Goal: Information Seeking & Learning: Learn about a topic

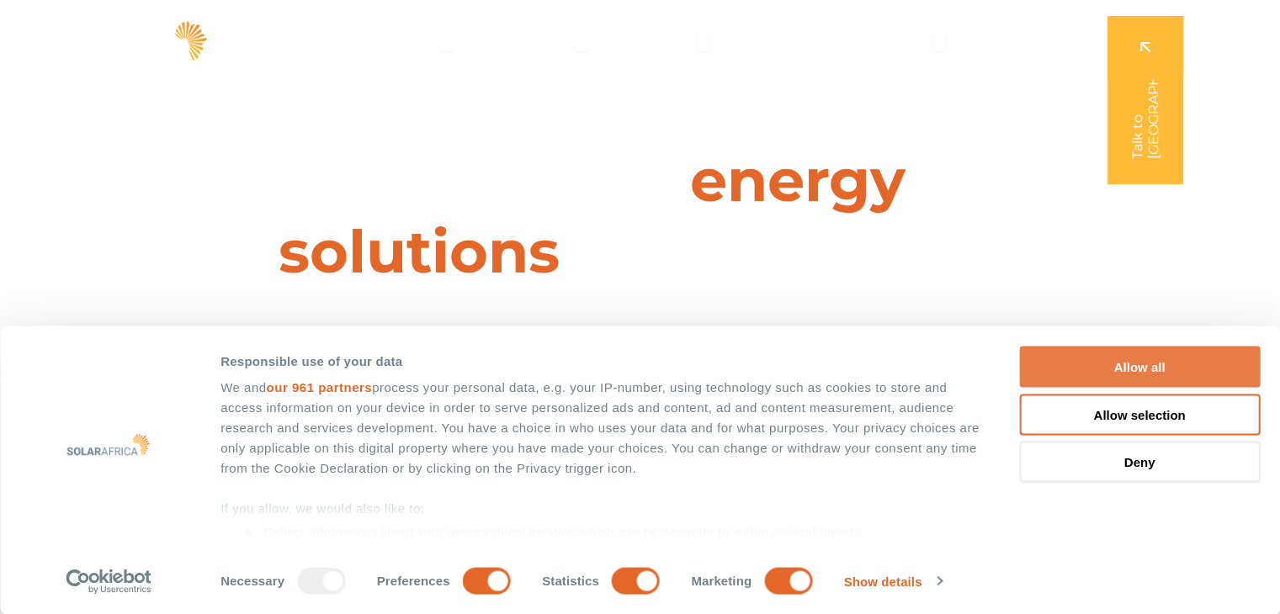
click at [1202, 383] on button "Allow all" at bounding box center [1139, 367] width 241 height 41
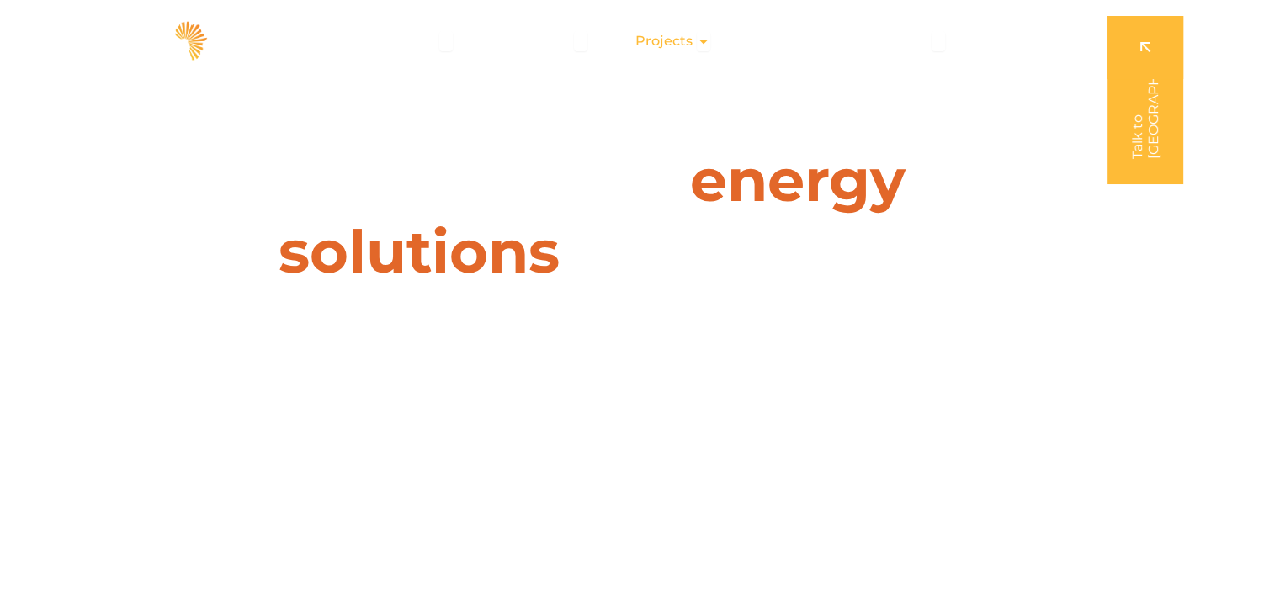
click at [688, 41] on span "Projects" at bounding box center [663, 41] width 57 height 20
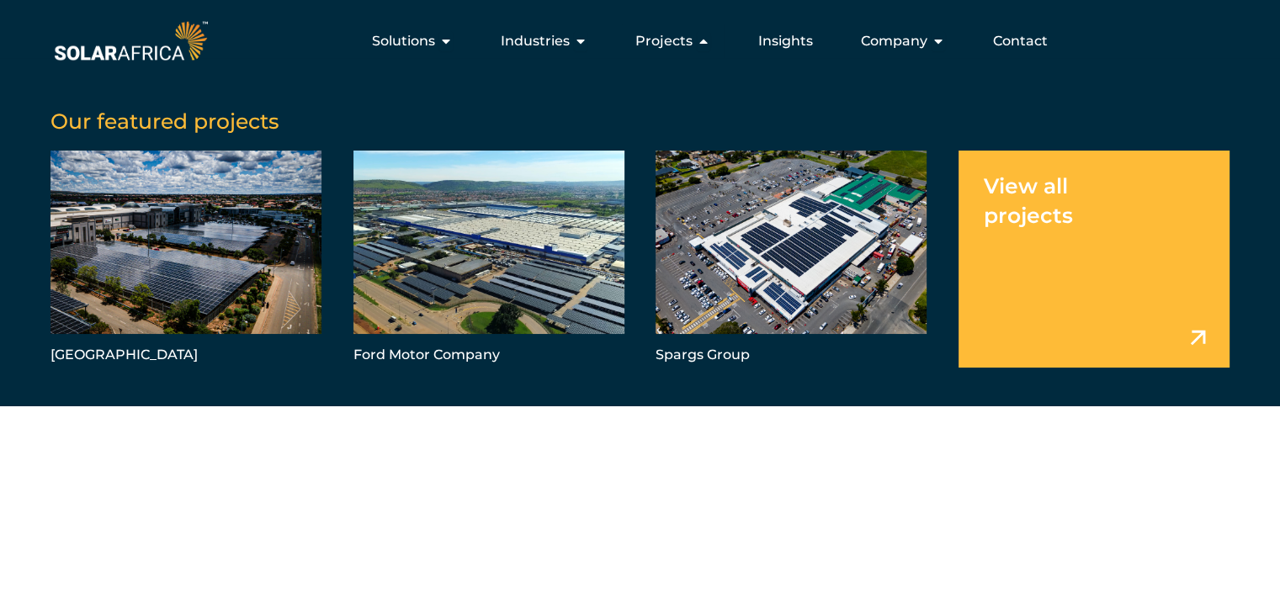
click at [1191, 318] on link "Menu" at bounding box center [1093, 259] width 271 height 217
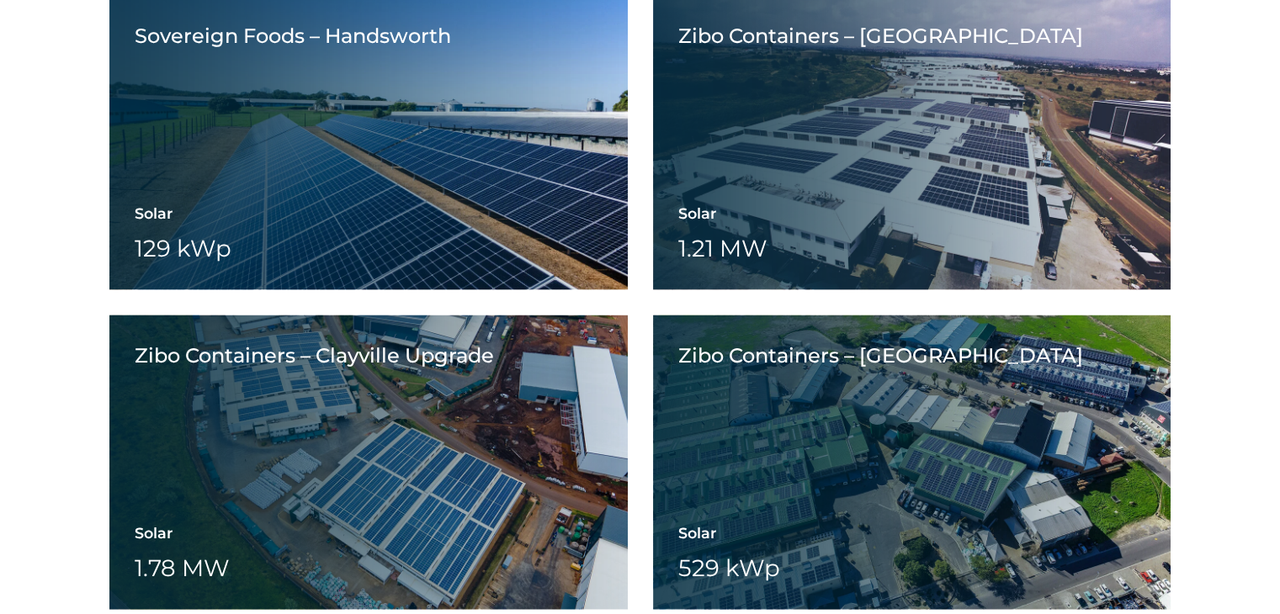
scroll to position [3702, 0]
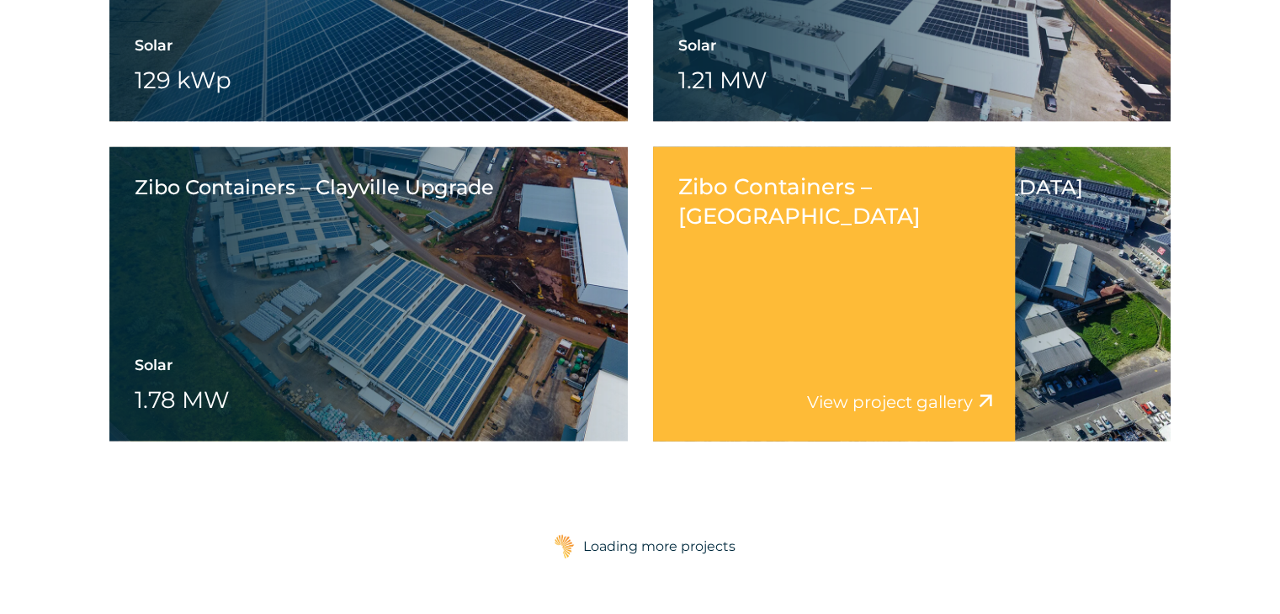
click at [827, 310] on div "Zibo Containers – Saxenburg Park View project video View project gallery" at bounding box center [834, 294] width 363 height 294
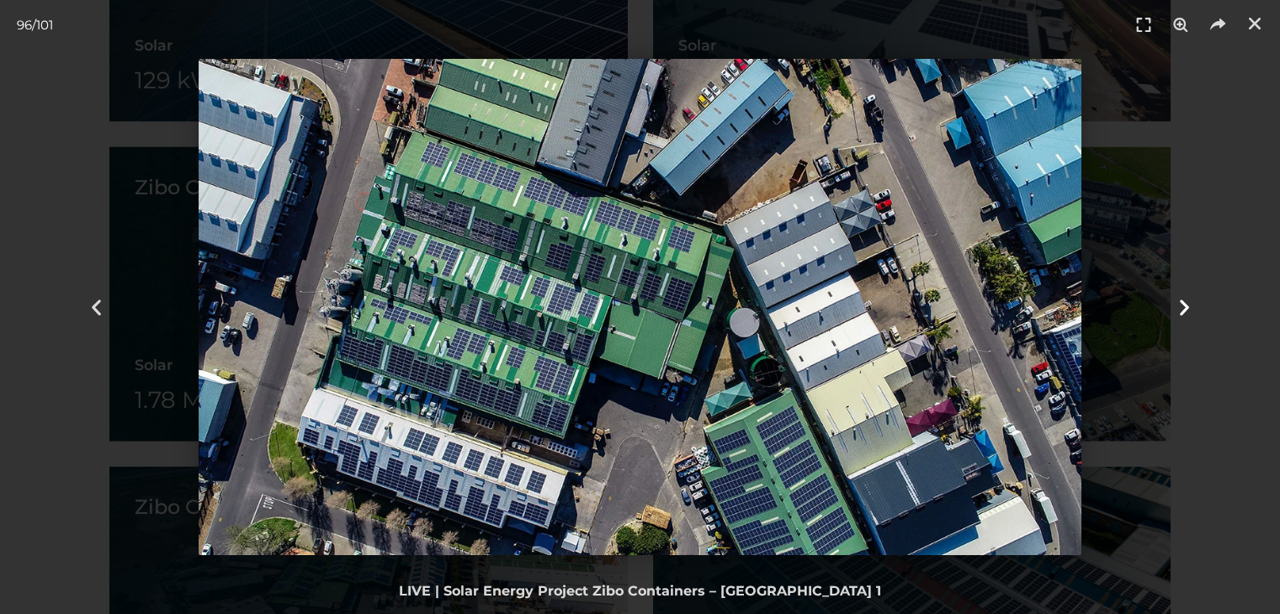
click at [1179, 297] on icon "Next slide" at bounding box center [1183, 307] width 21 height 21
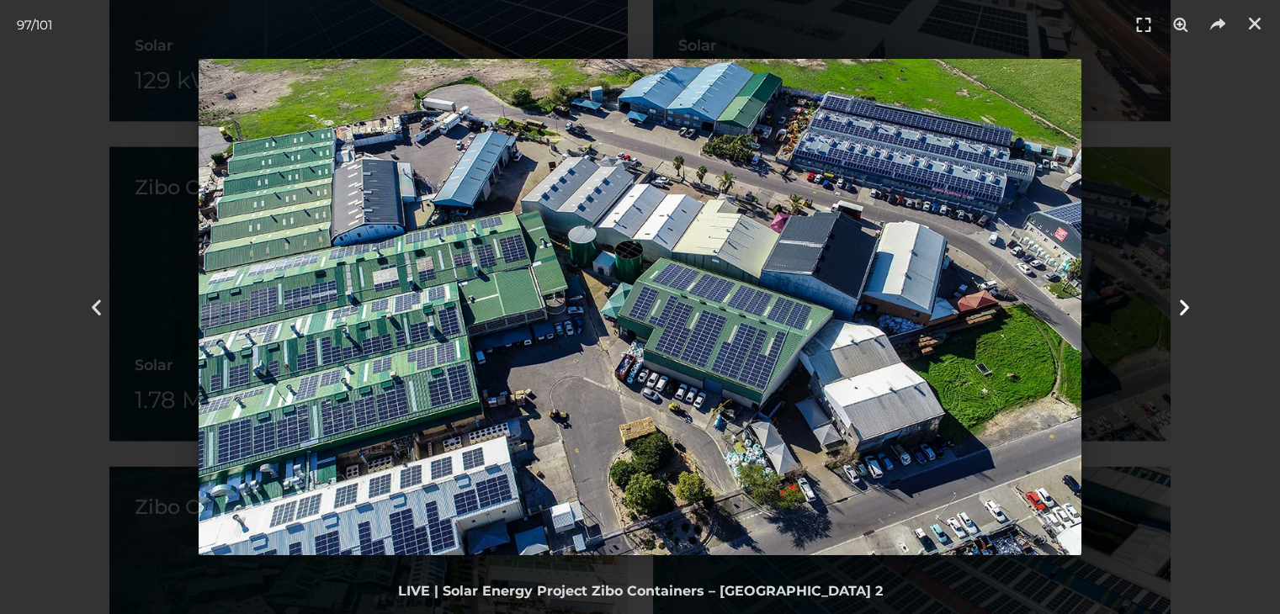
click at [1185, 303] on icon "Next slide" at bounding box center [1183, 307] width 21 height 21
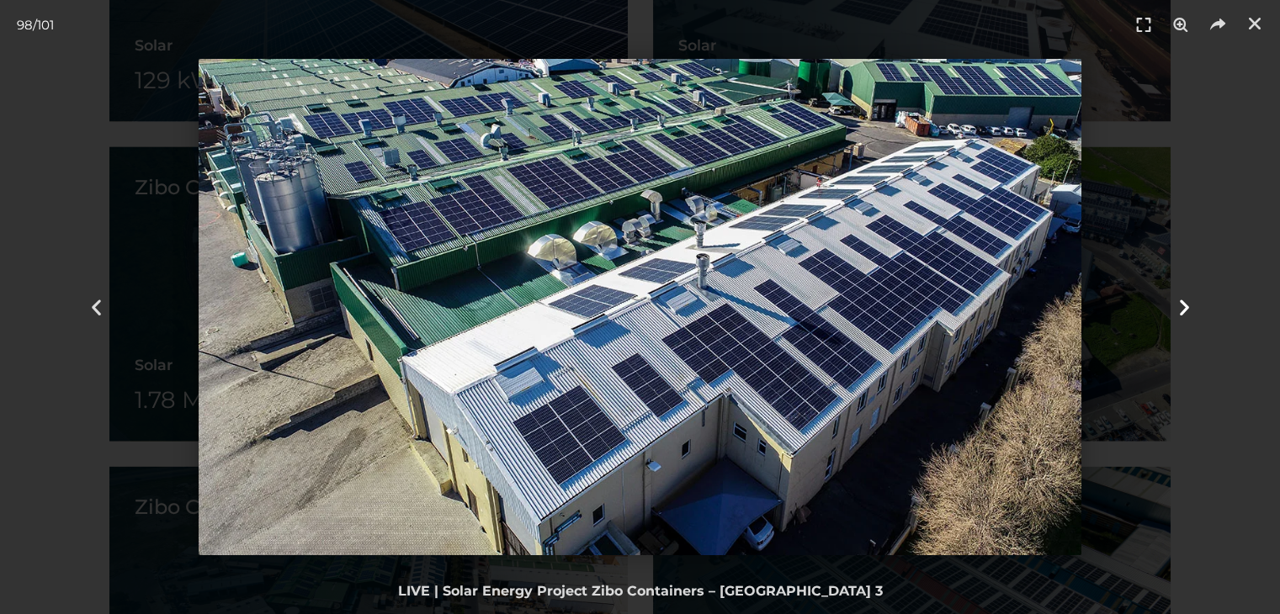
click at [1190, 302] on icon "Next slide" at bounding box center [1183, 307] width 21 height 21
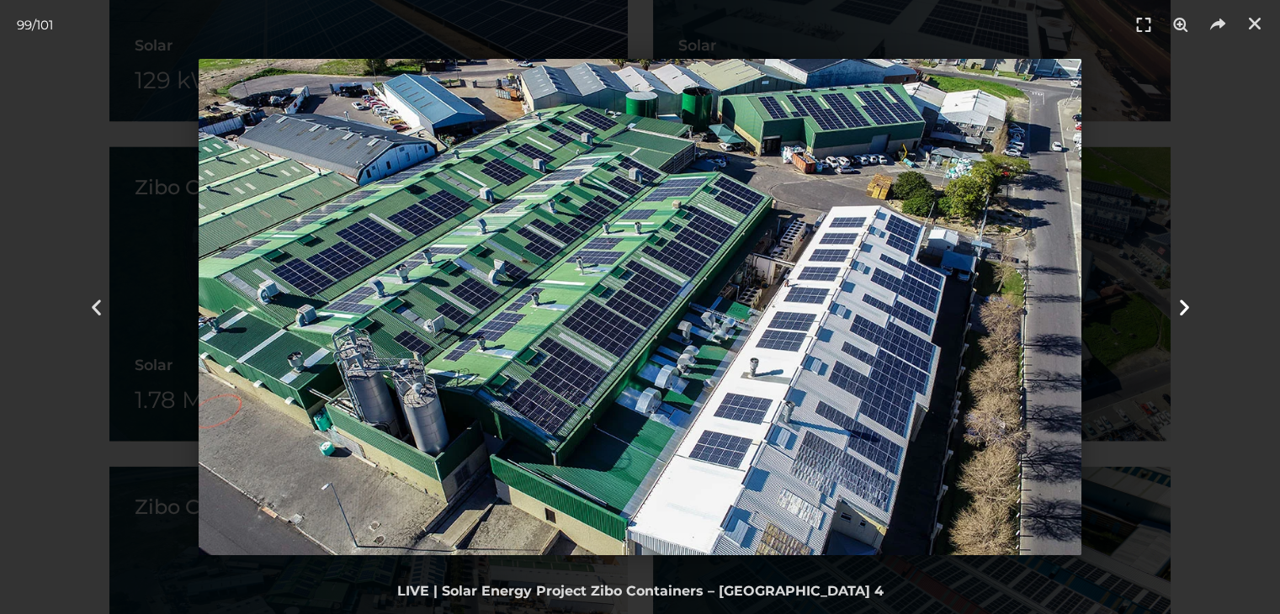
click at [1190, 302] on icon "Next slide" at bounding box center [1183, 307] width 21 height 21
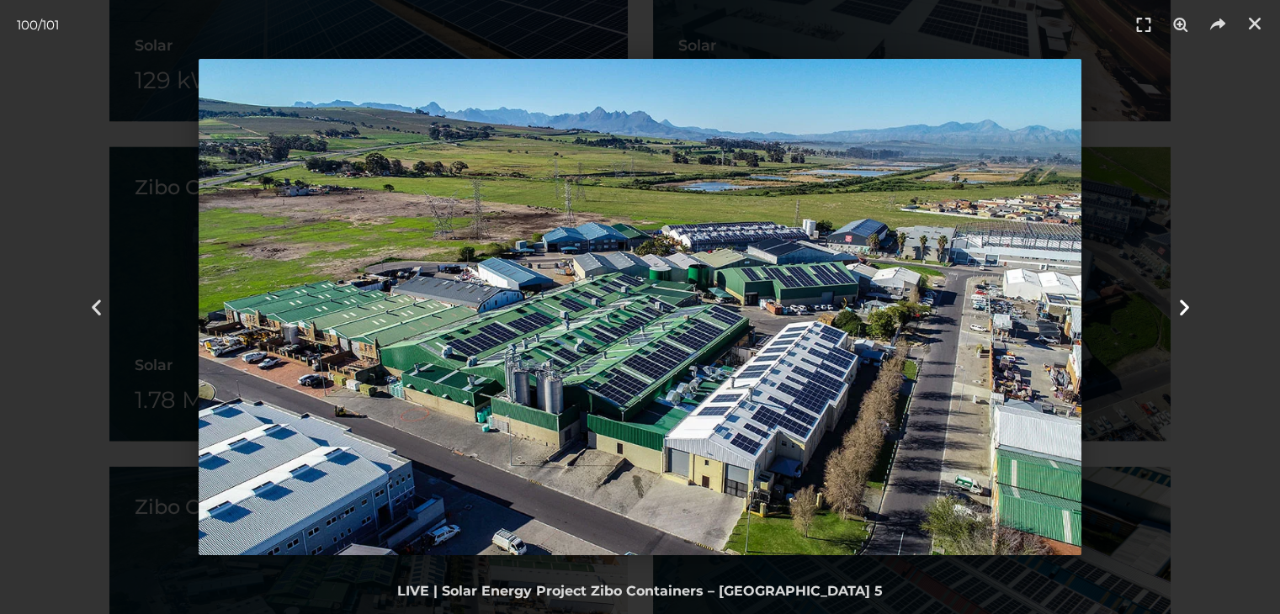
click at [1190, 302] on icon "Next slide" at bounding box center [1183, 307] width 21 height 21
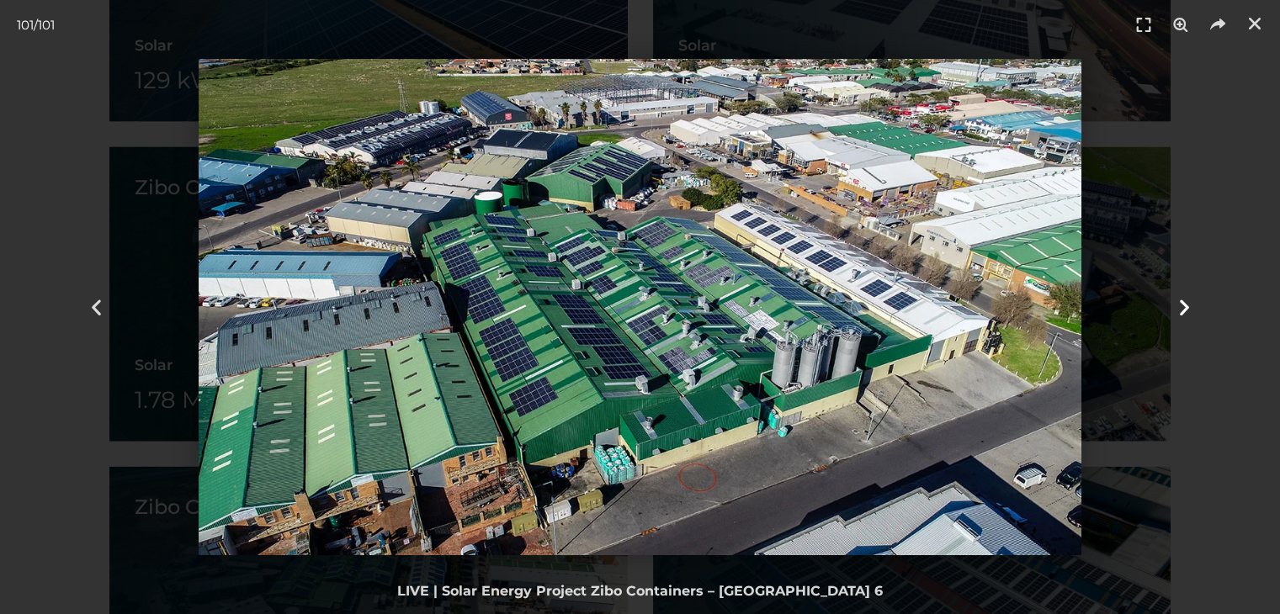
click at [1190, 302] on icon "Next slide" at bounding box center [1183, 307] width 21 height 21
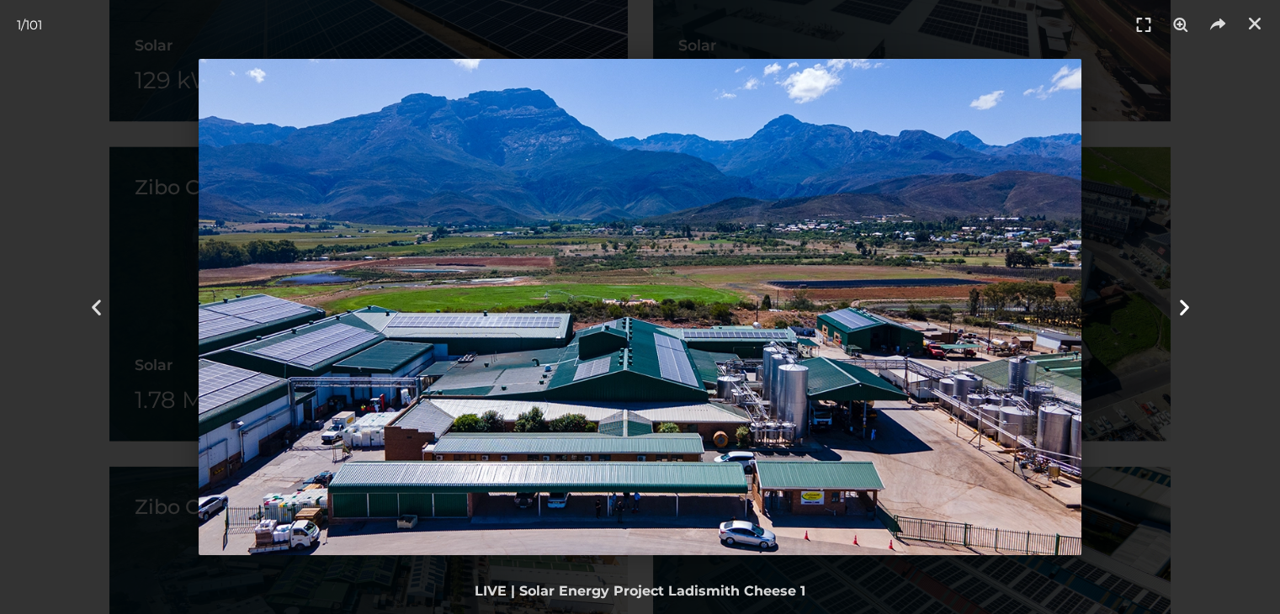
click at [1190, 302] on icon "Next slide" at bounding box center [1183, 307] width 21 height 21
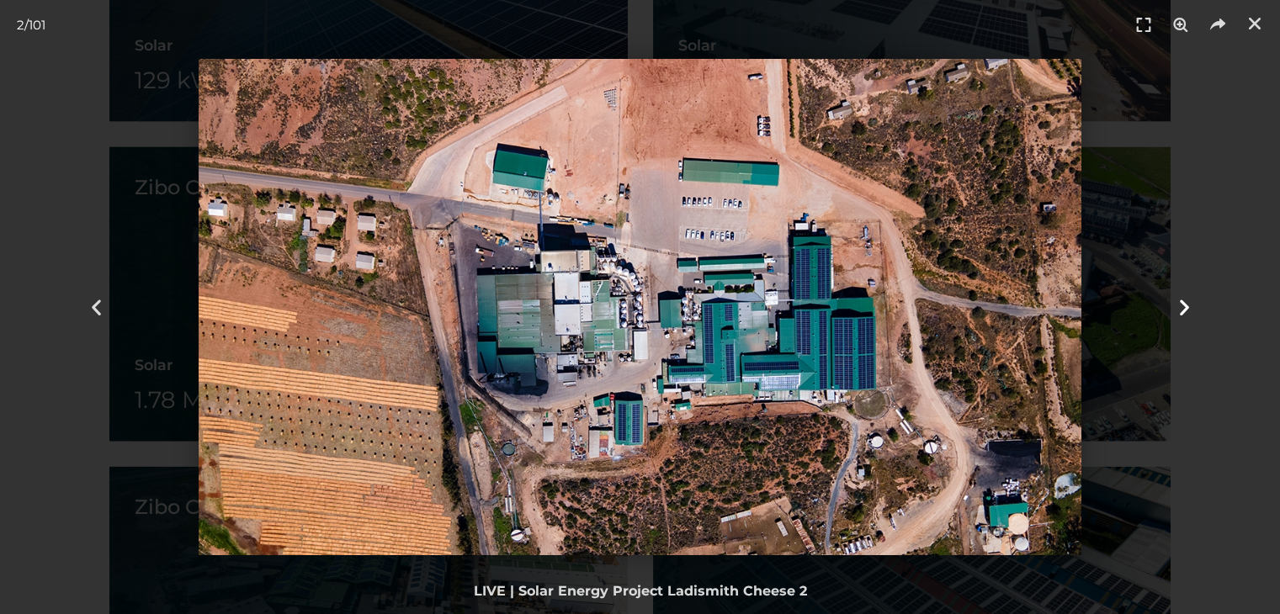
click at [1190, 302] on icon "Next slide" at bounding box center [1183, 307] width 21 height 21
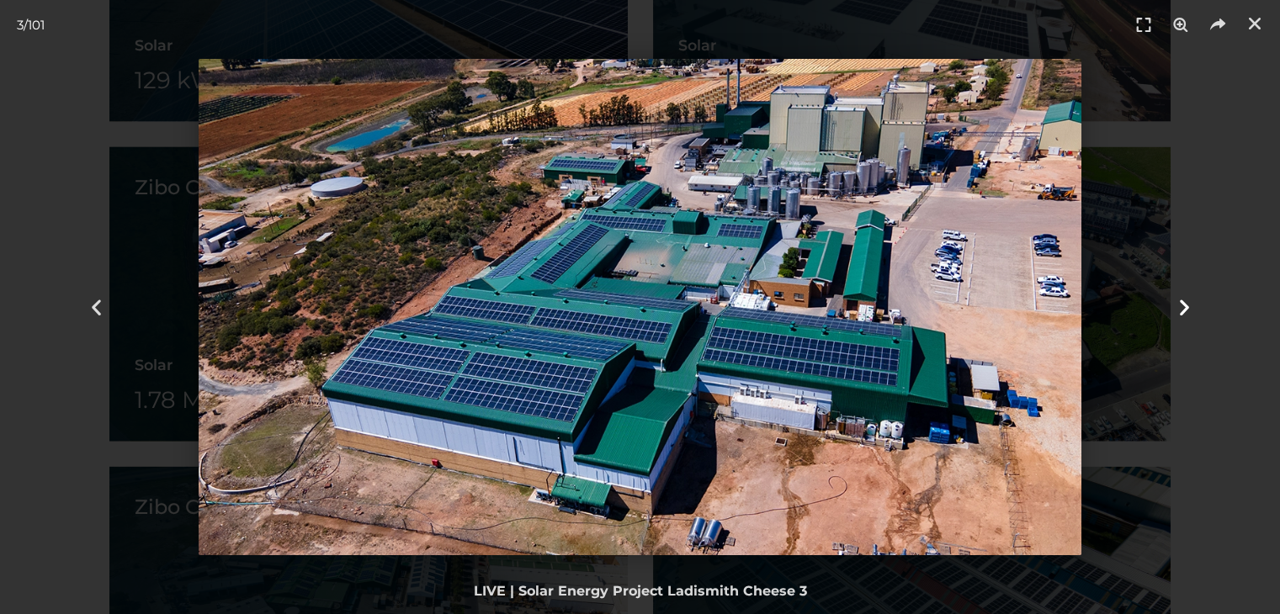
click at [1190, 302] on icon "Next slide" at bounding box center [1183, 307] width 21 height 21
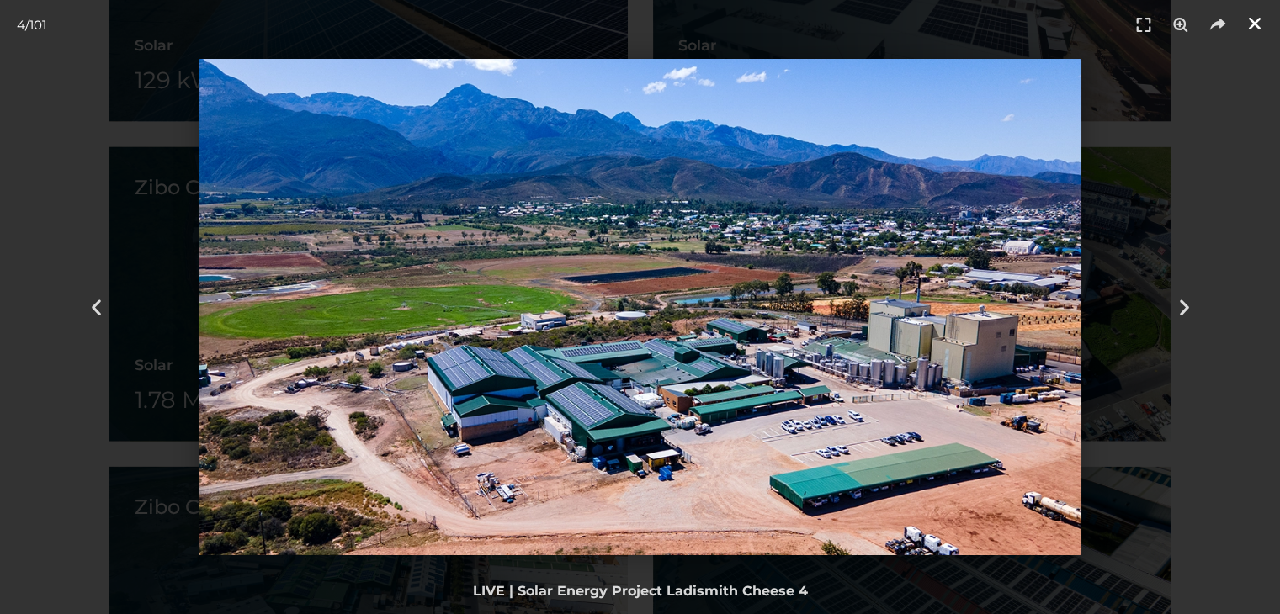
click at [1248, 29] on icon "Close (Esc)" at bounding box center [1254, 23] width 17 height 17
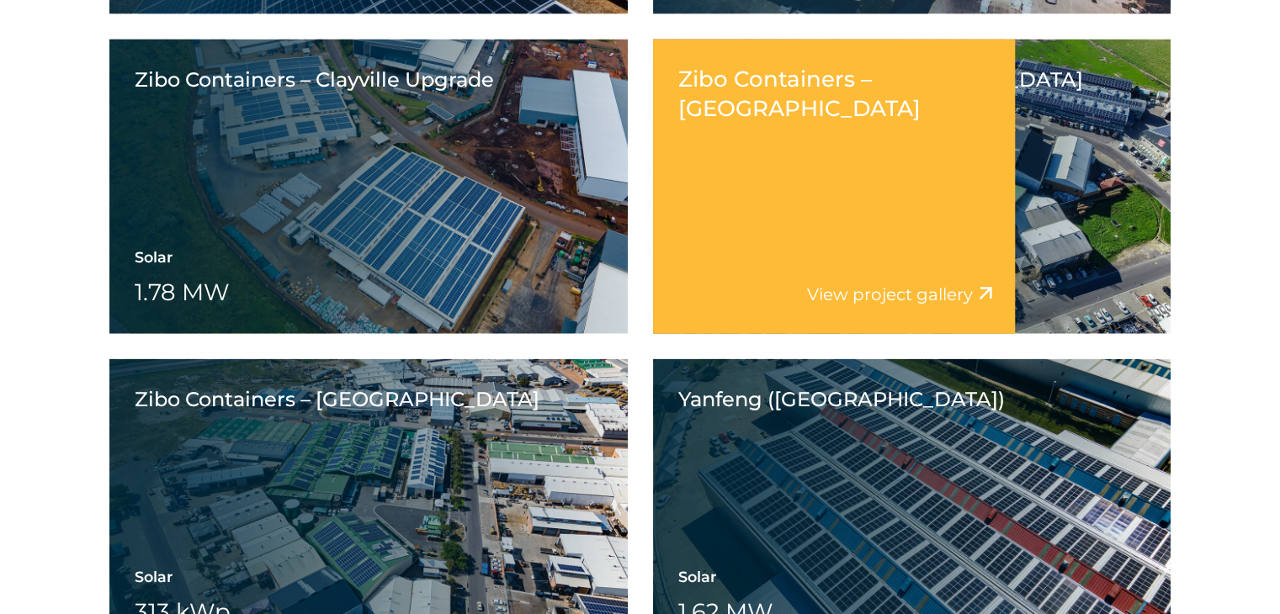
scroll to position [4038, 0]
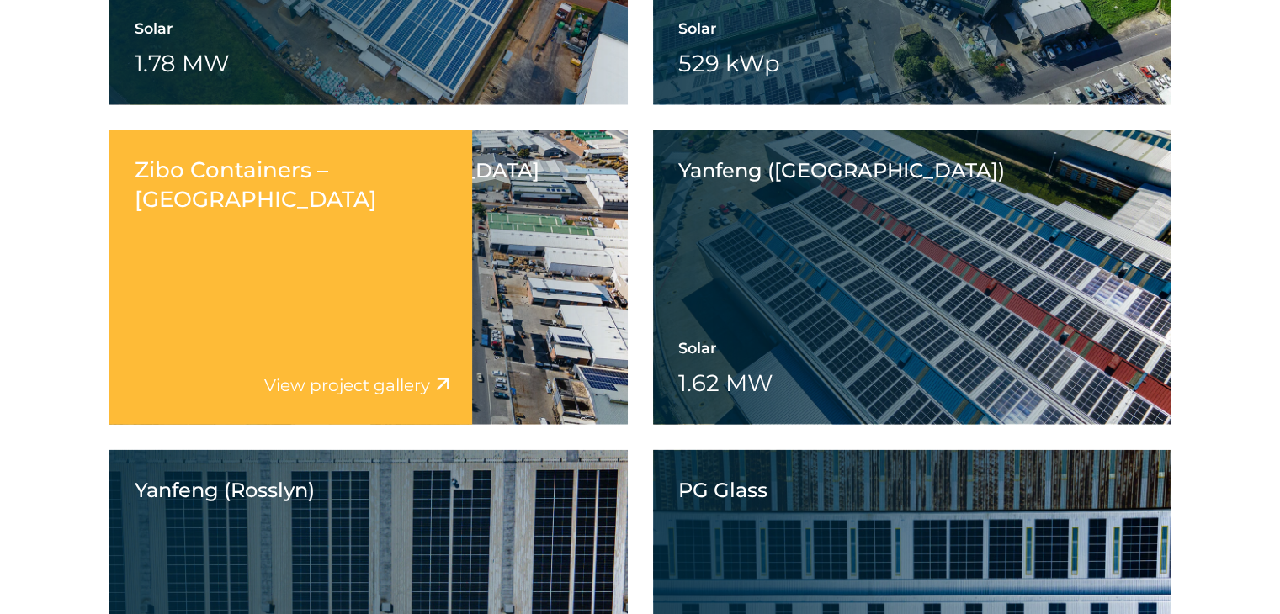
click at [560, 277] on div "Zibo Containers – Cape Town Warehouse Solar 313 kWp Battery Wheeling" at bounding box center [368, 277] width 518 height 294
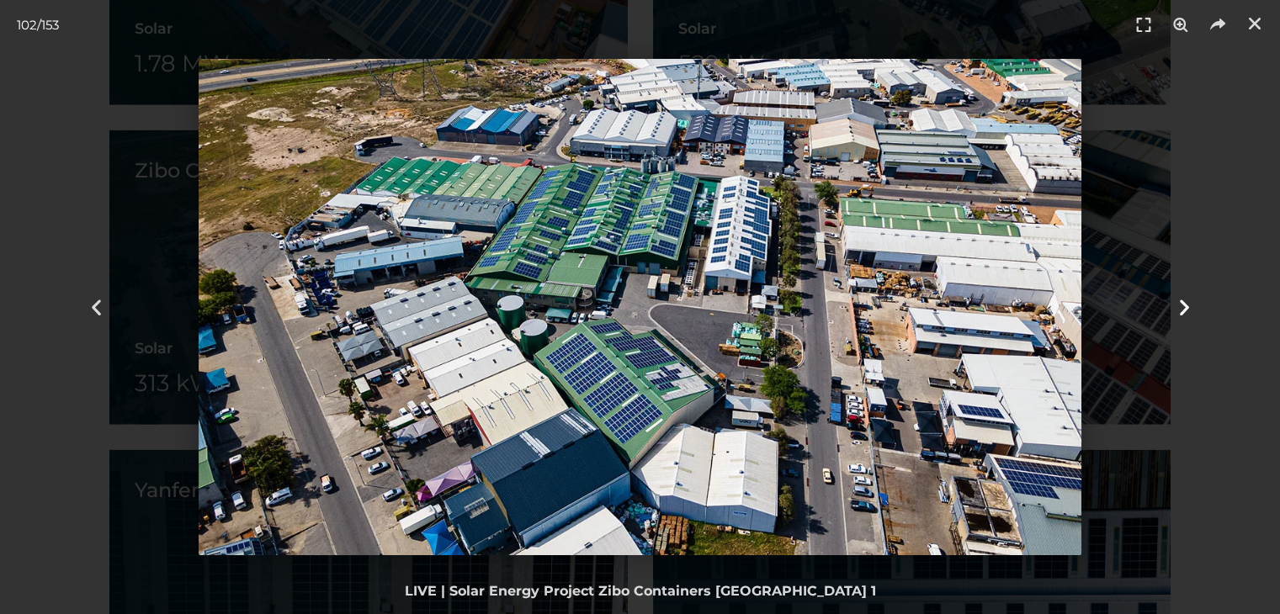
click at [1189, 302] on icon "Next slide" at bounding box center [1183, 307] width 21 height 21
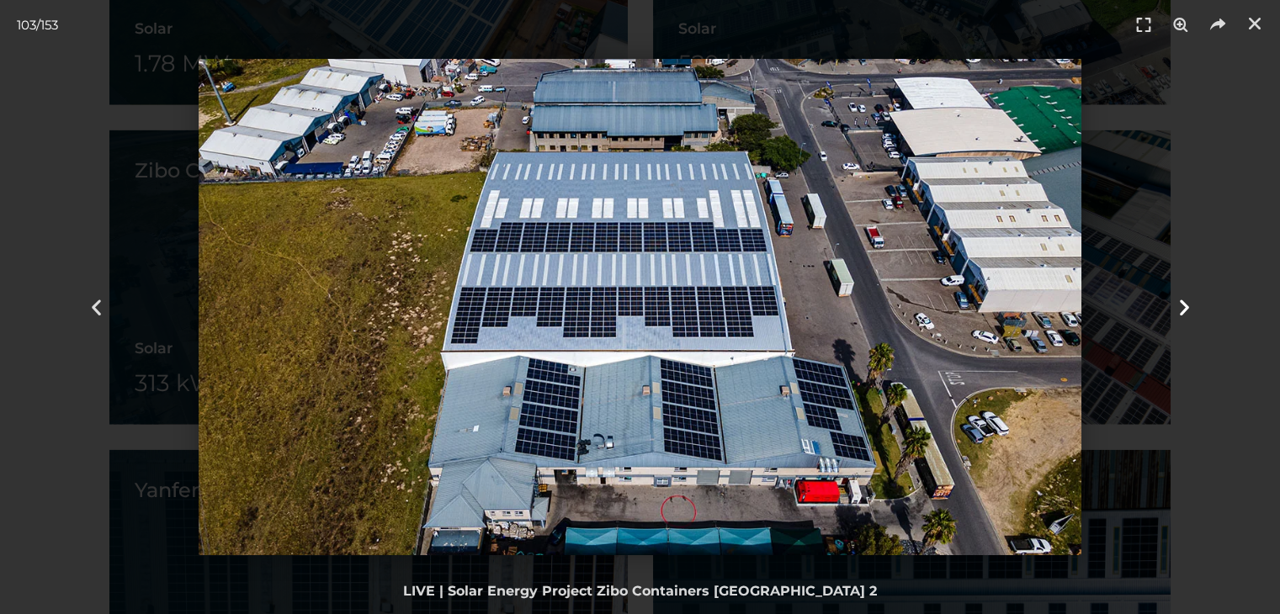
click at [1189, 302] on icon "Next slide" at bounding box center [1183, 307] width 21 height 21
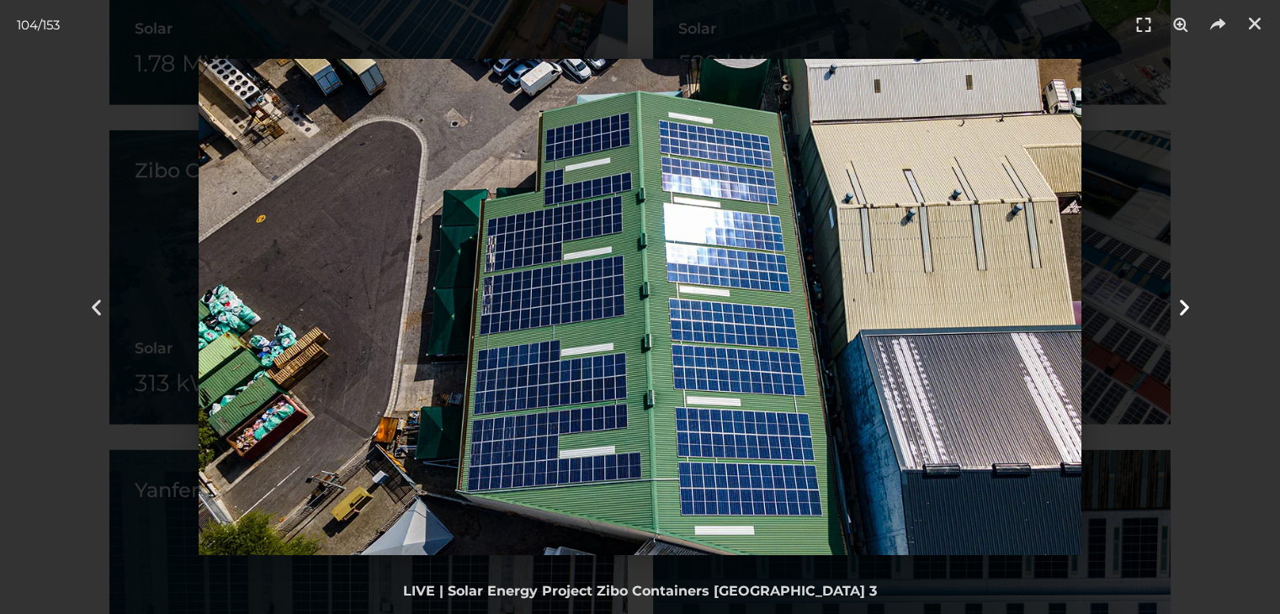
click at [1189, 302] on icon "Next slide" at bounding box center [1183, 307] width 21 height 21
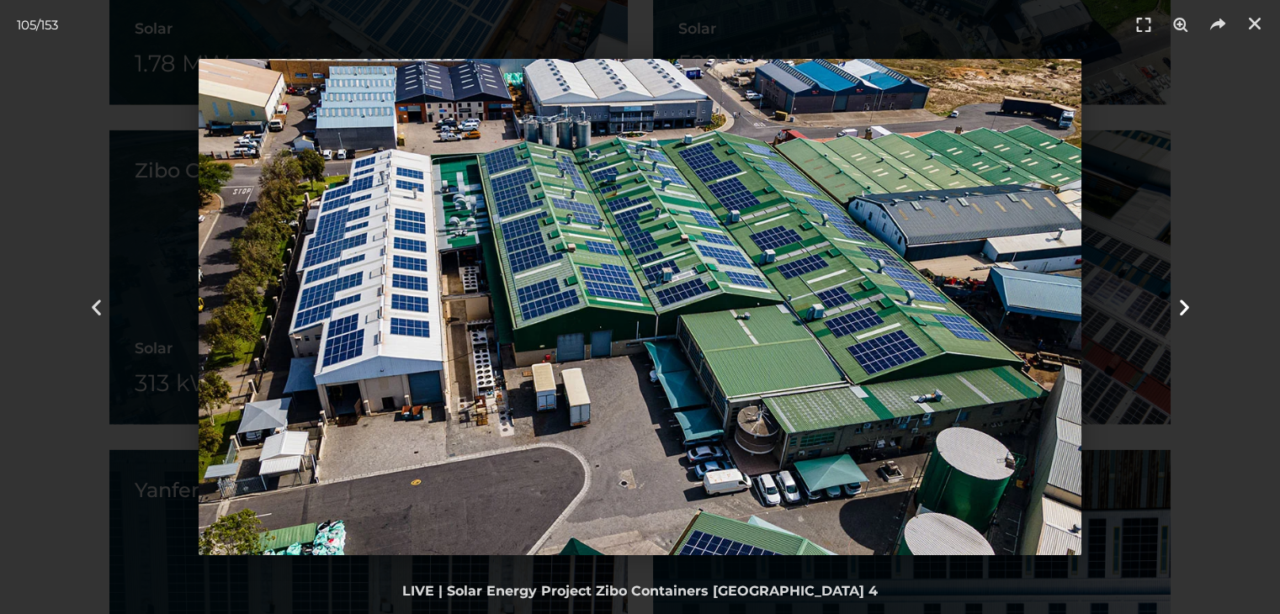
click at [1225, 257] on div "Next" at bounding box center [1184, 307] width 192 height 614
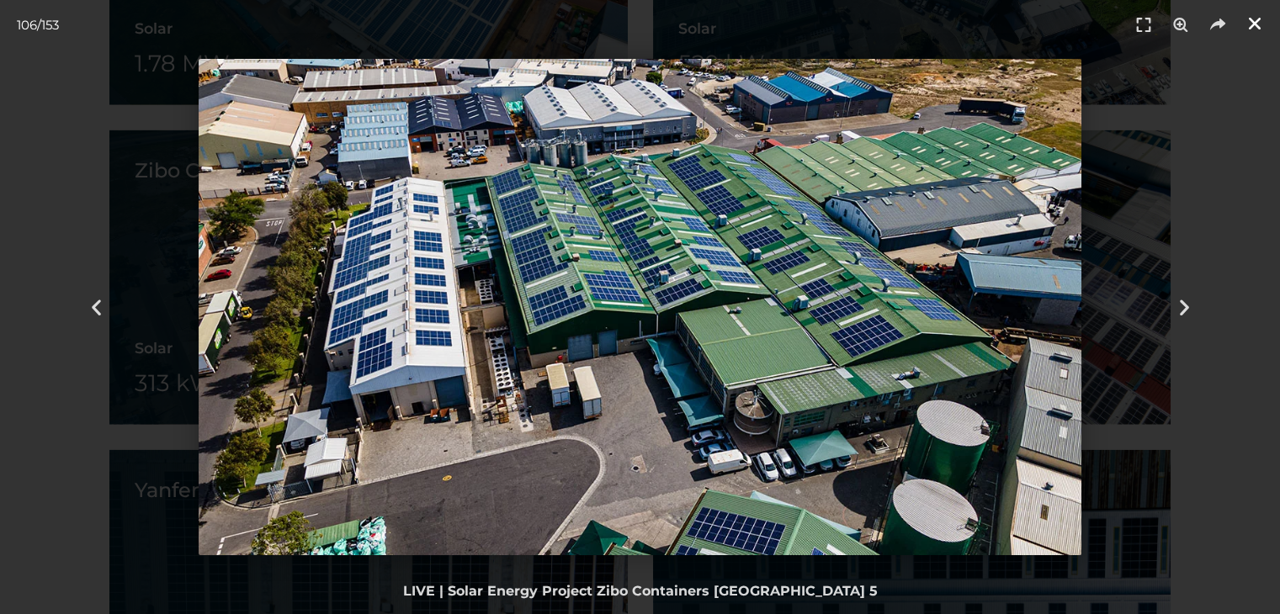
click at [1254, 33] on link "Close (Esc)" at bounding box center [1254, 23] width 25 height 25
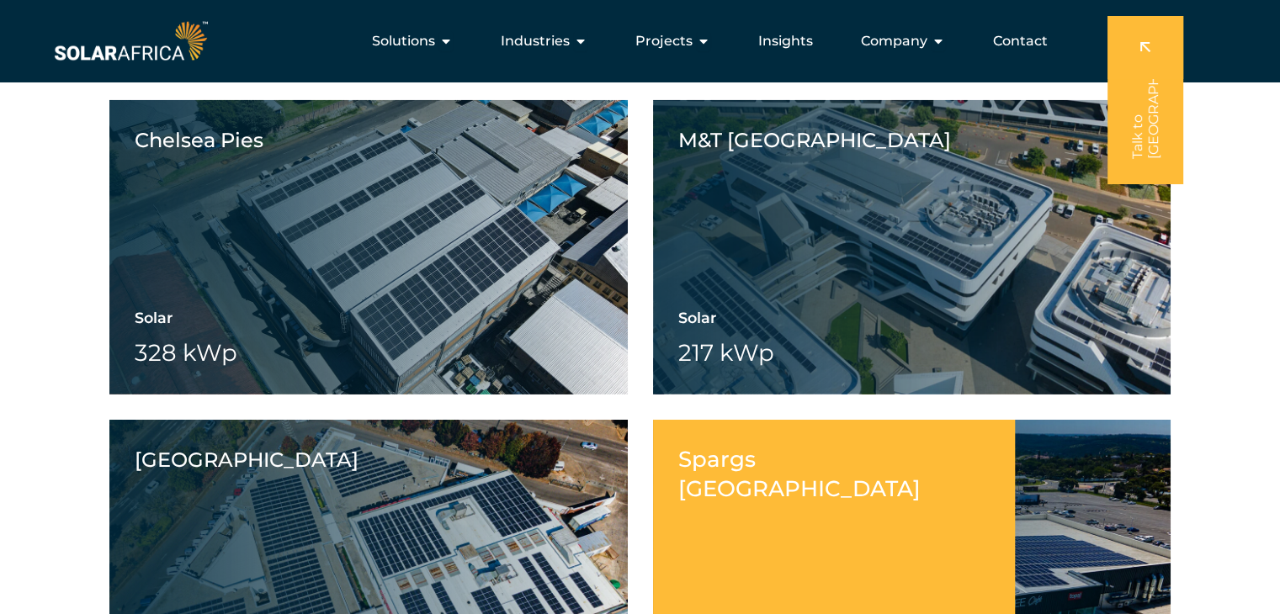
scroll to position [5300, 0]
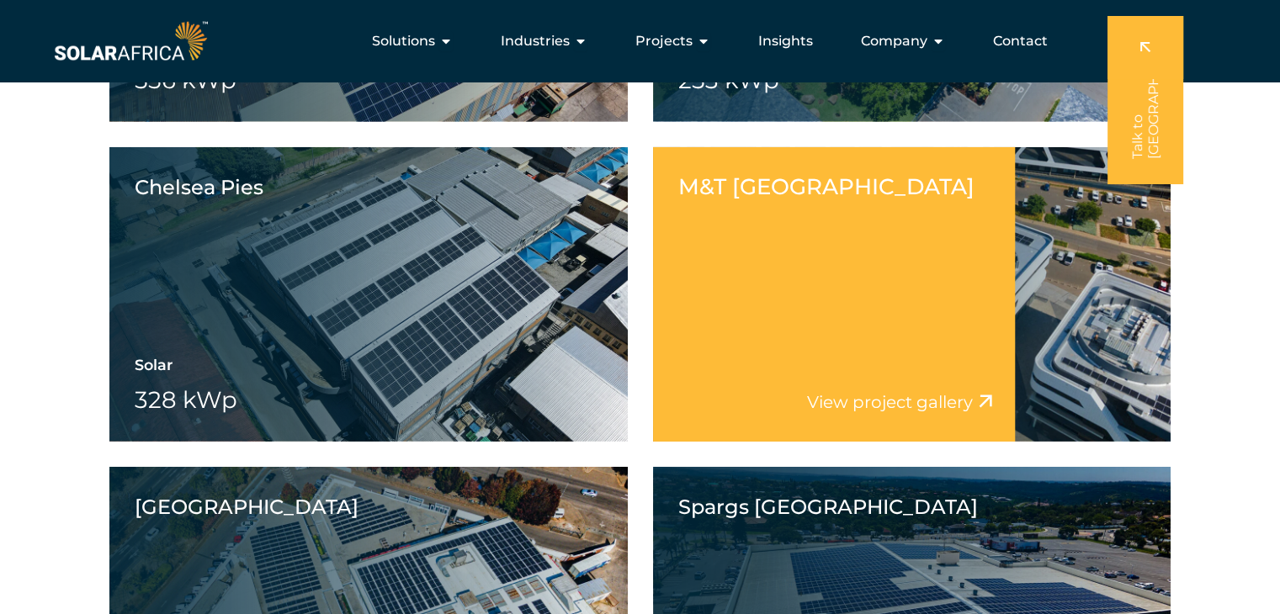
click at [877, 355] on div "M&T Byls Bridge Office Park View project video View project gallery" at bounding box center [834, 294] width 363 height 294
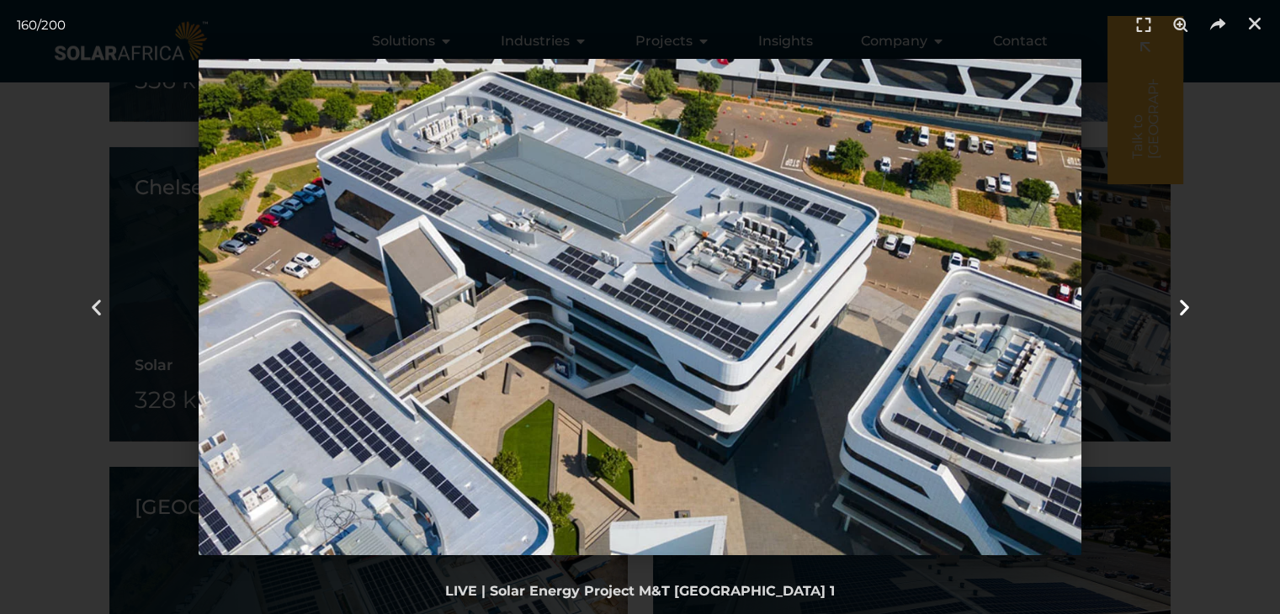
click at [1228, 308] on div "Next" at bounding box center [1184, 307] width 192 height 614
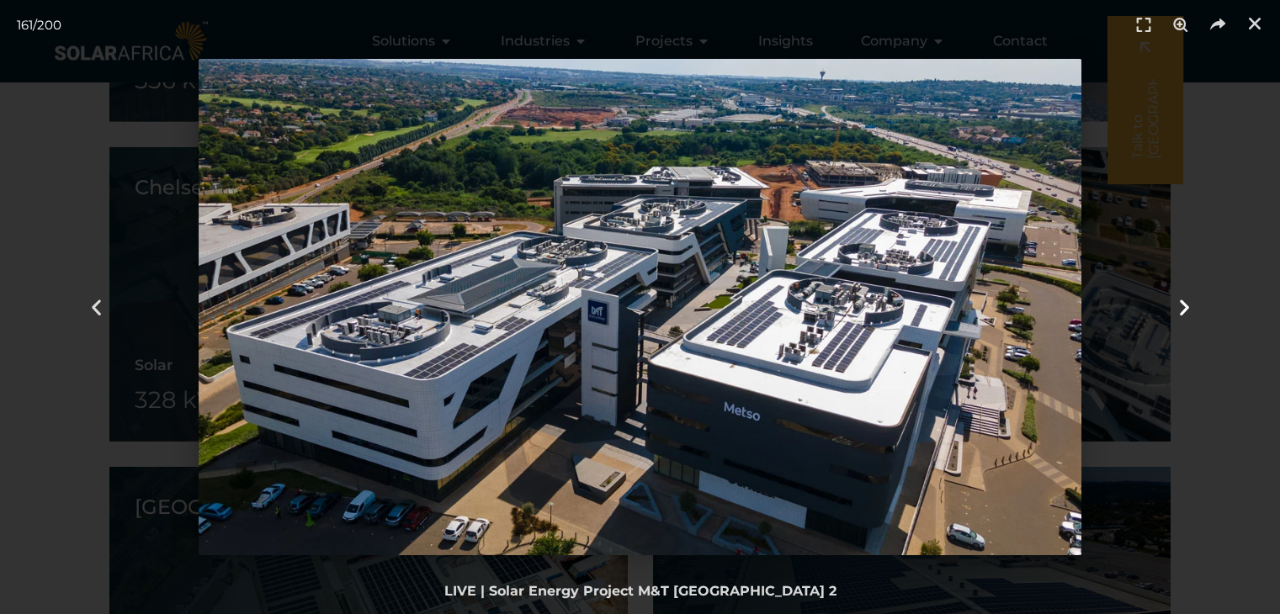
click at [1185, 311] on icon "Next slide" at bounding box center [1183, 307] width 21 height 21
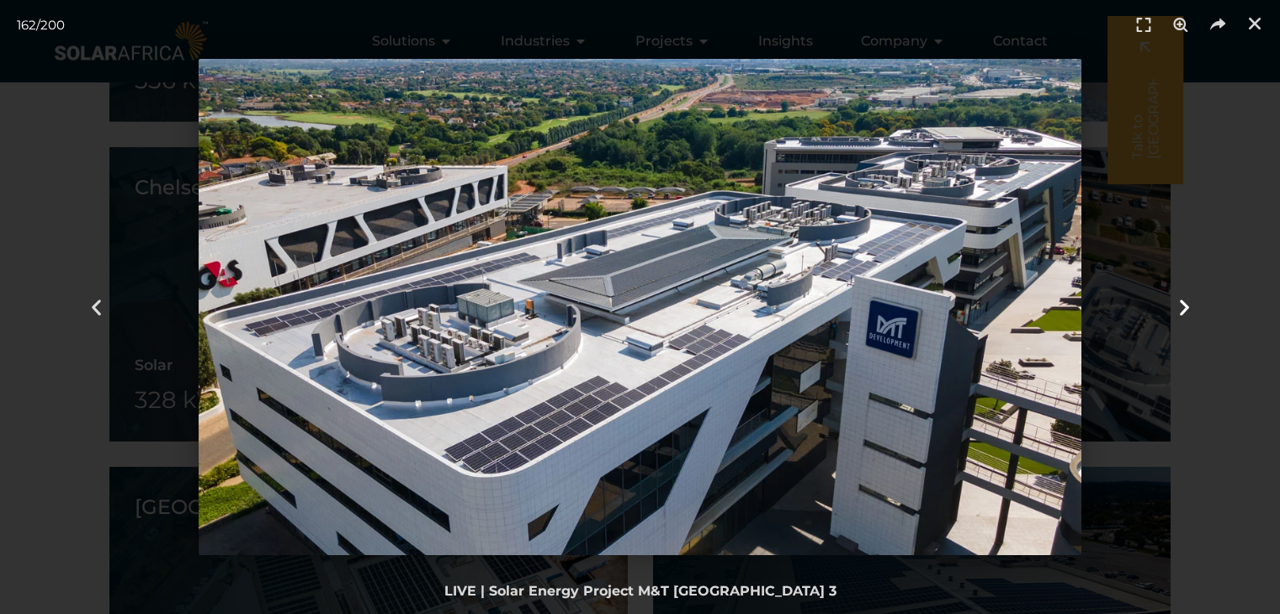
click at [1183, 310] on icon "Next slide" at bounding box center [1183, 307] width 21 height 21
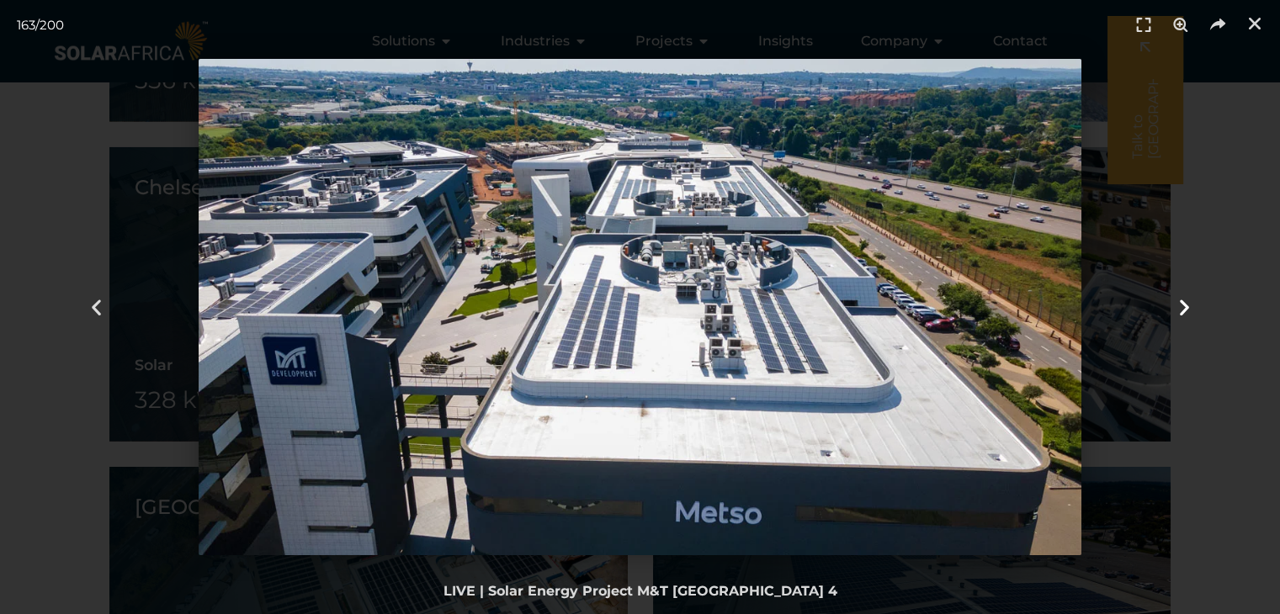
click at [1175, 305] on icon "Next slide" at bounding box center [1183, 307] width 21 height 21
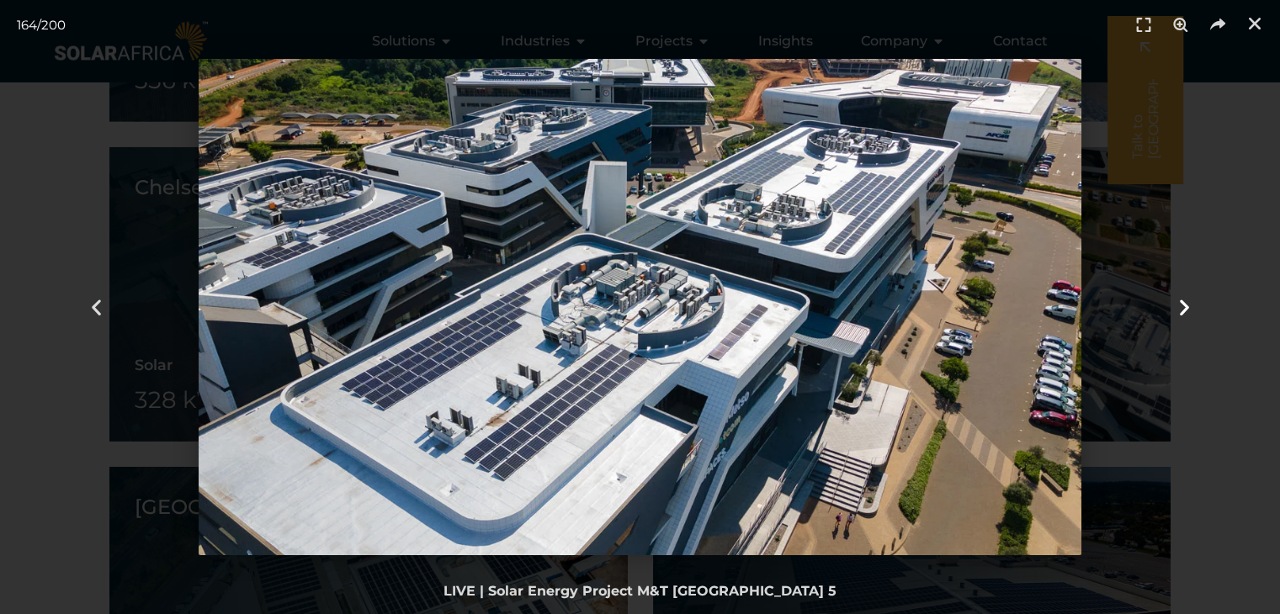
click at [1185, 306] on icon "Next slide" at bounding box center [1183, 307] width 21 height 21
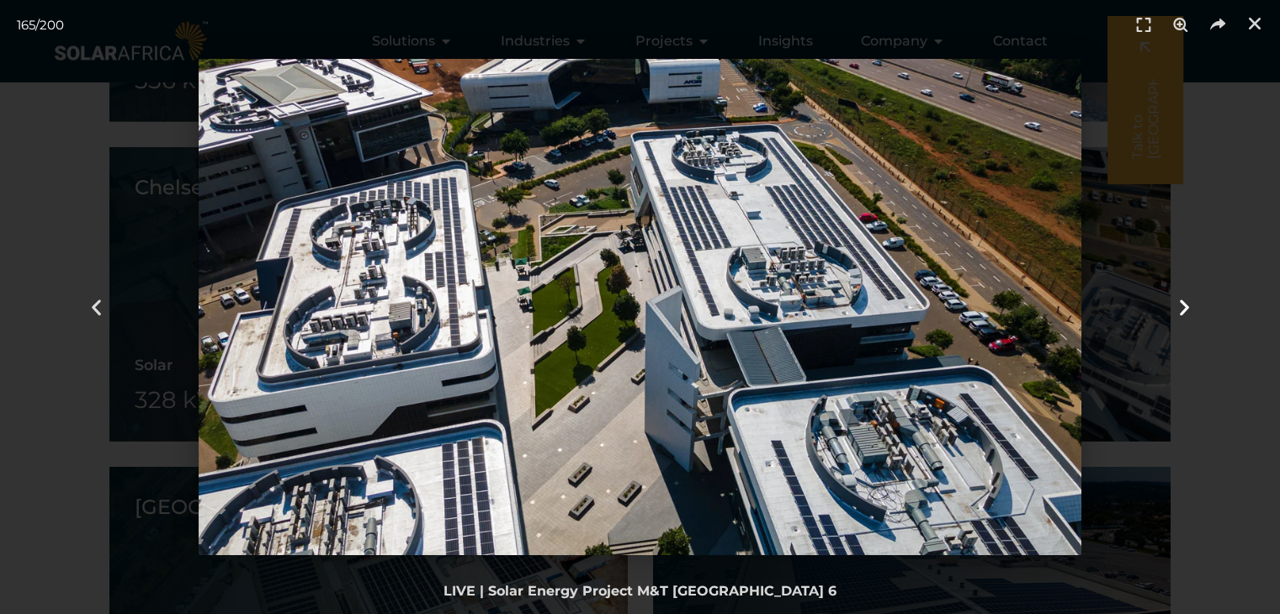
click at [1185, 306] on icon "Next slide" at bounding box center [1183, 307] width 21 height 21
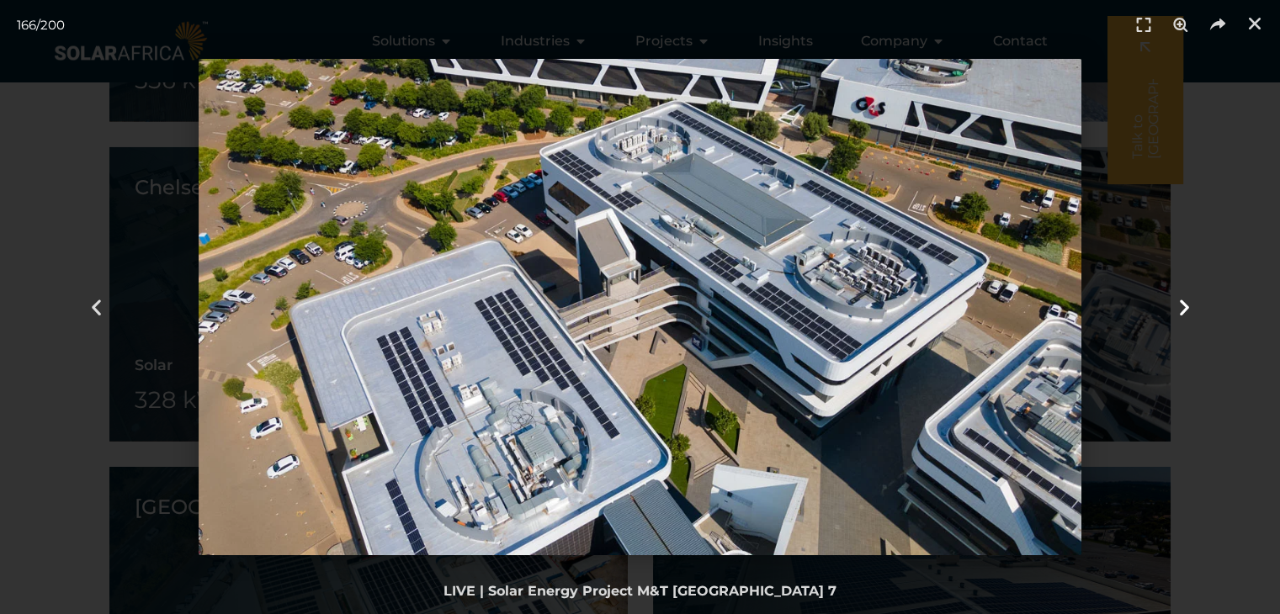
click at [1181, 432] on div "Next" at bounding box center [1184, 307] width 192 height 614
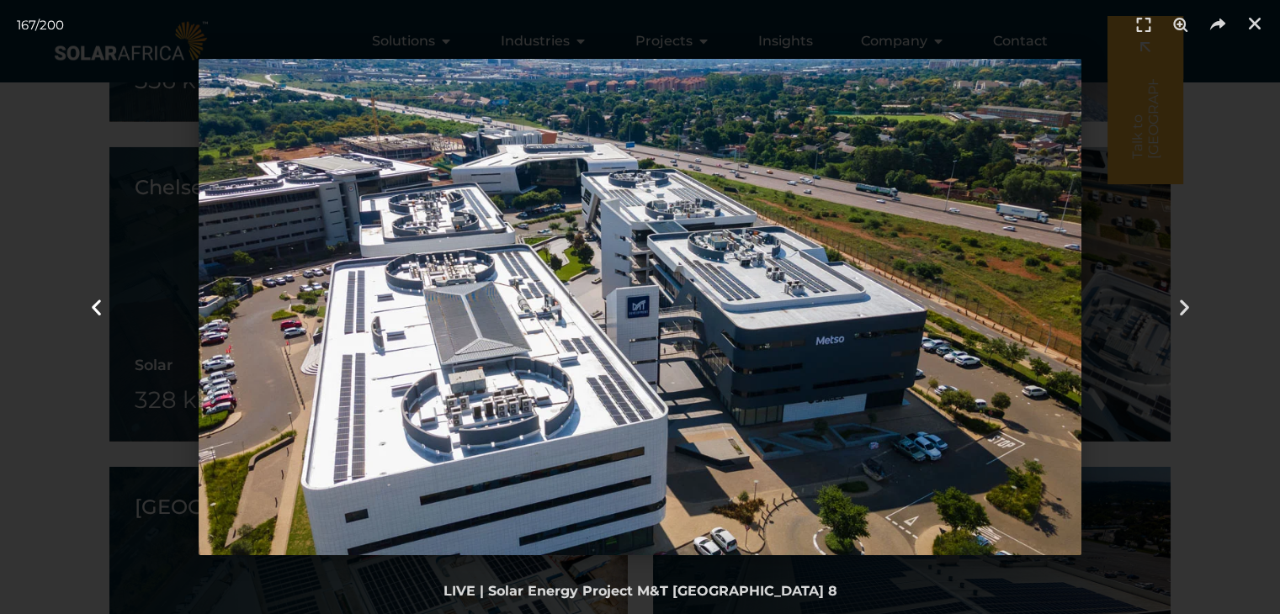
click at [56, 495] on div "Tap to select the previous period" at bounding box center [96, 307] width 192 height 614
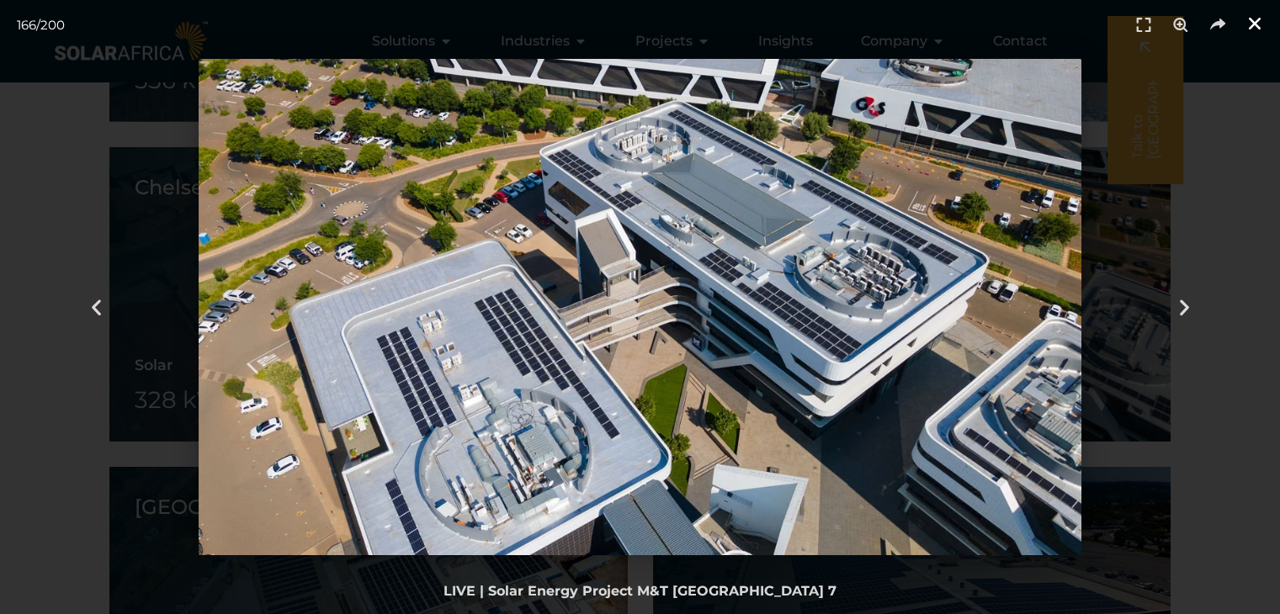
click at [1250, 27] on icon "Close (Esc)" at bounding box center [1254, 23] width 17 height 17
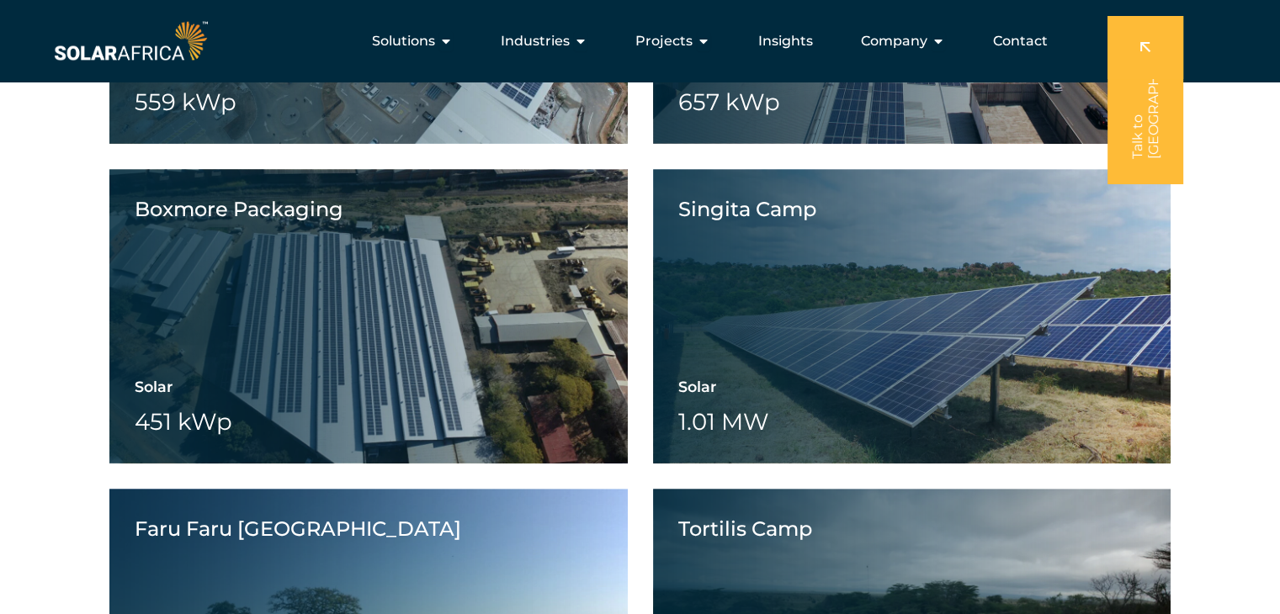
scroll to position [7067, 0]
